Goal: Transaction & Acquisition: Download file/media

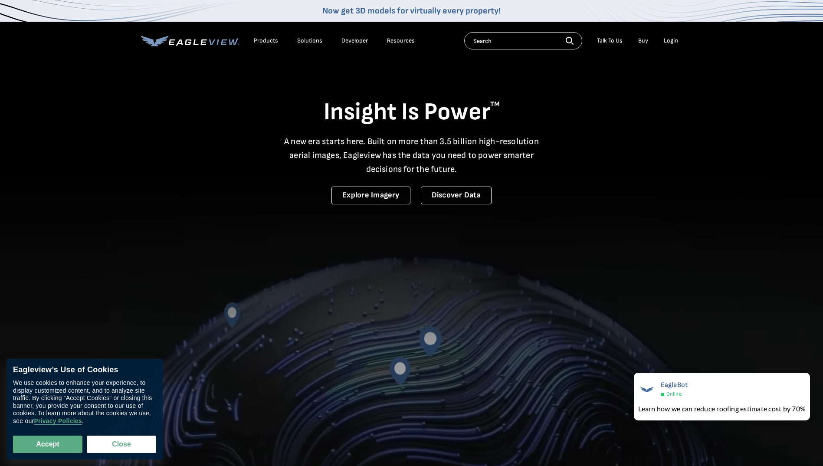
click at [672, 43] on div "Login" at bounding box center [671, 41] width 14 height 8
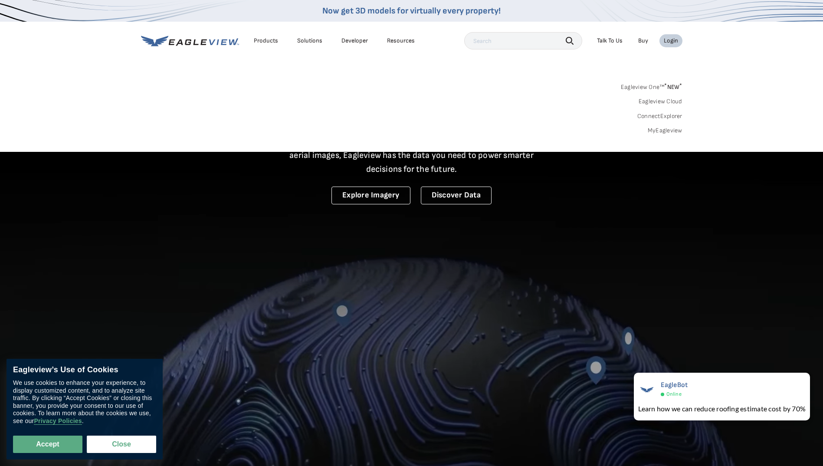
click at [664, 130] on link "MyEagleview" at bounding box center [665, 131] width 35 height 8
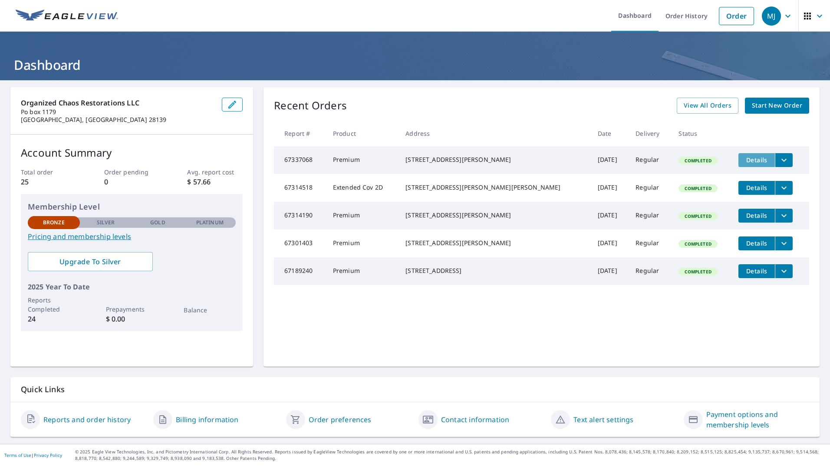
click at [743, 163] on span "Details" at bounding box center [756, 160] width 26 height 8
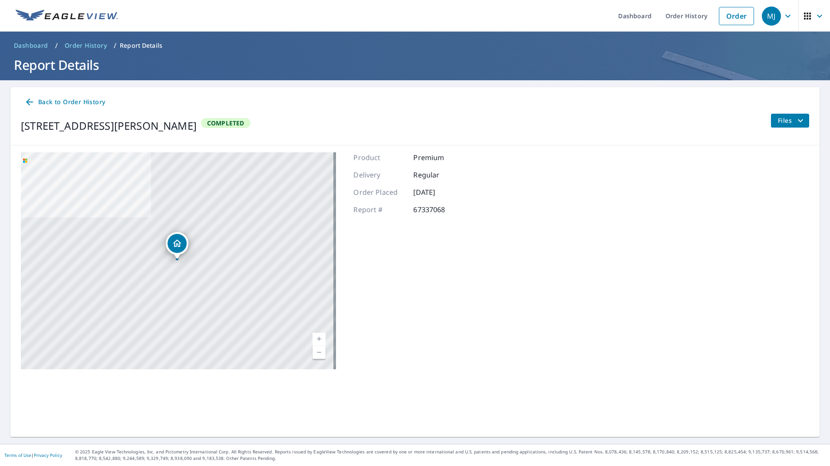
click at [786, 121] on span "Files" at bounding box center [792, 120] width 28 height 10
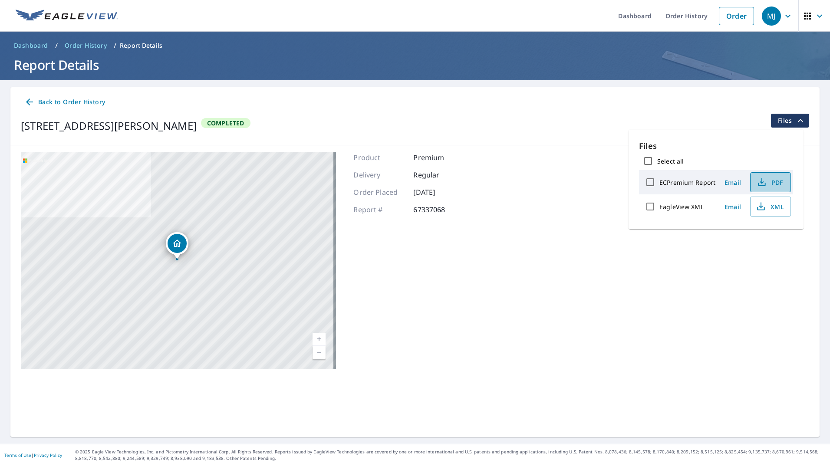
click at [764, 186] on icon "button" at bounding box center [761, 182] width 10 height 10
click at [763, 181] on icon "button" at bounding box center [761, 182] width 10 height 10
